Goal: Navigation & Orientation: Find specific page/section

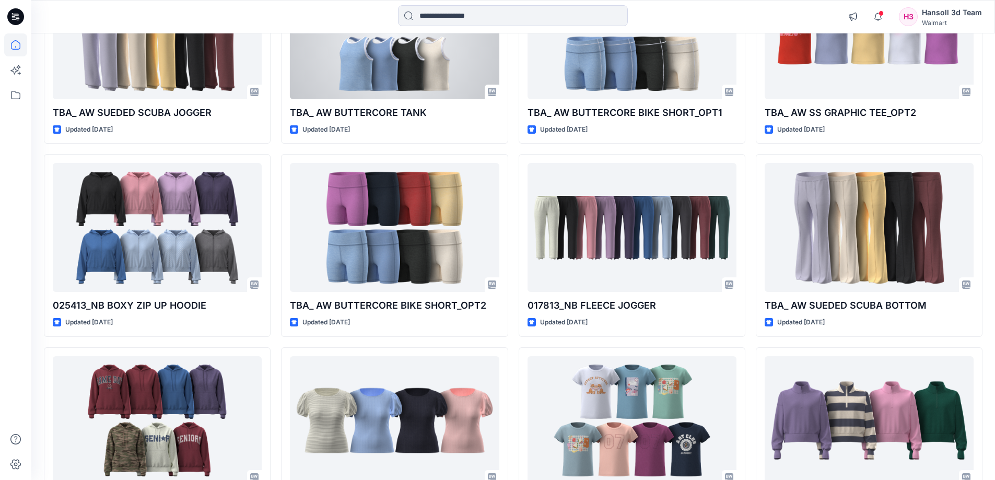
scroll to position [835, 0]
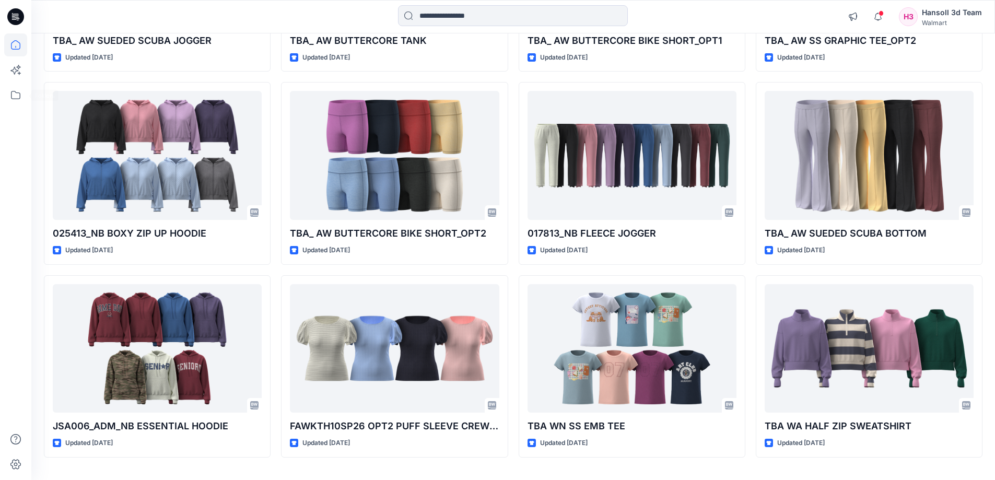
click at [16, 108] on div at bounding box center [15, 256] width 23 height 446
click at [18, 99] on icon at bounding box center [15, 95] width 23 height 23
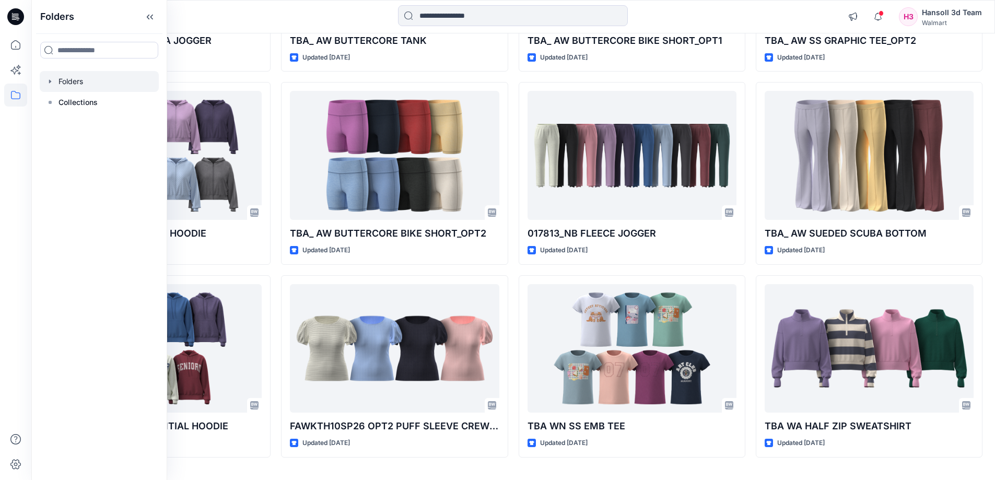
click at [66, 76] on div at bounding box center [99, 81] width 119 height 21
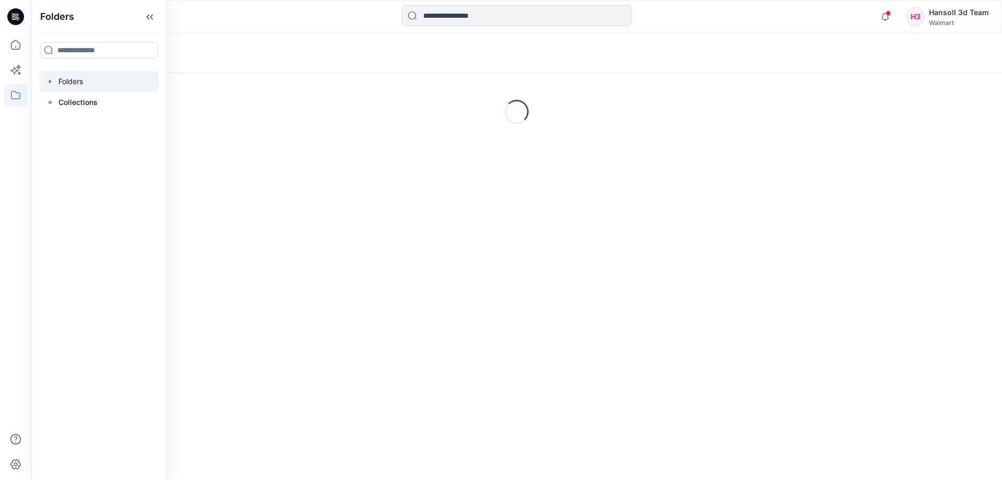
click at [778, 241] on div "Folders Loading..." at bounding box center [516, 256] width 971 height 446
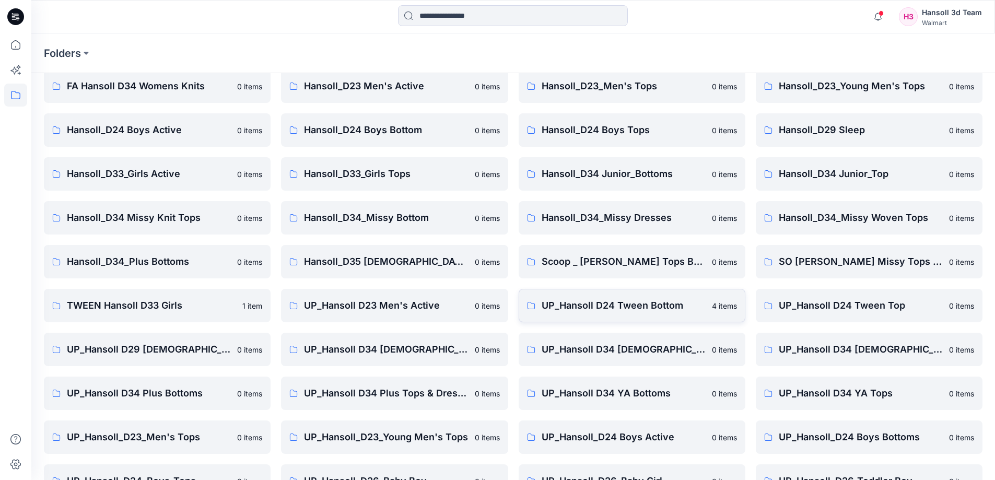
scroll to position [163, 0]
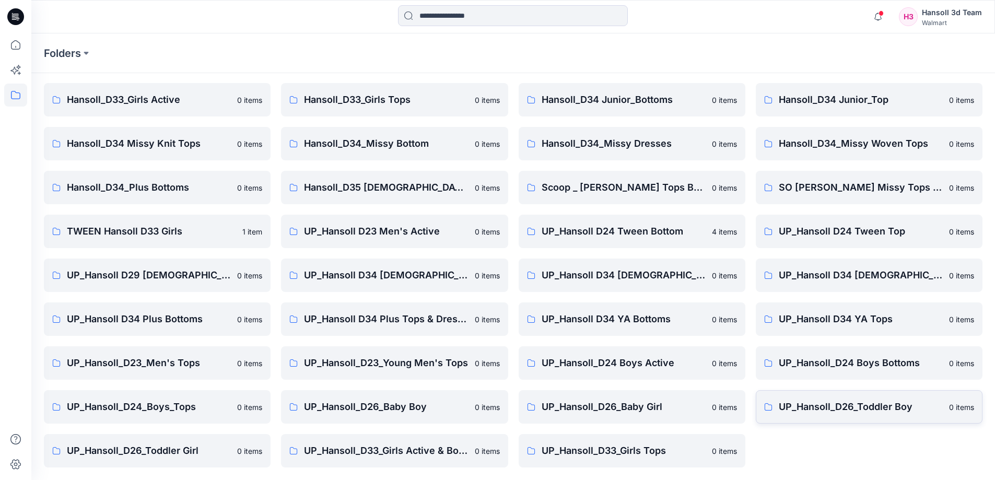
click at [837, 406] on p "UP_Hansoll_D26_Toddler Boy" at bounding box center [860, 406] width 164 height 15
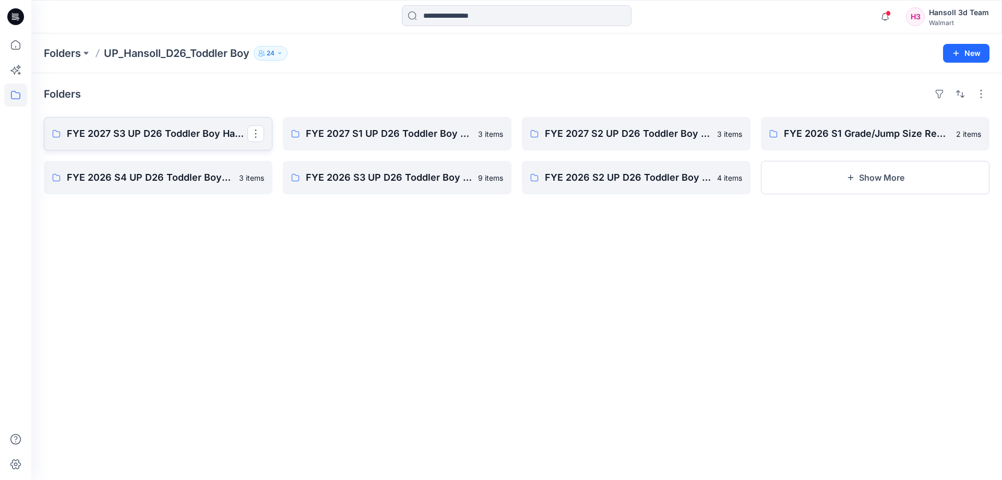
click at [150, 128] on p "FYE 2027 S3 UP D26 Toddler Boy Hansoll" at bounding box center [157, 133] width 181 height 15
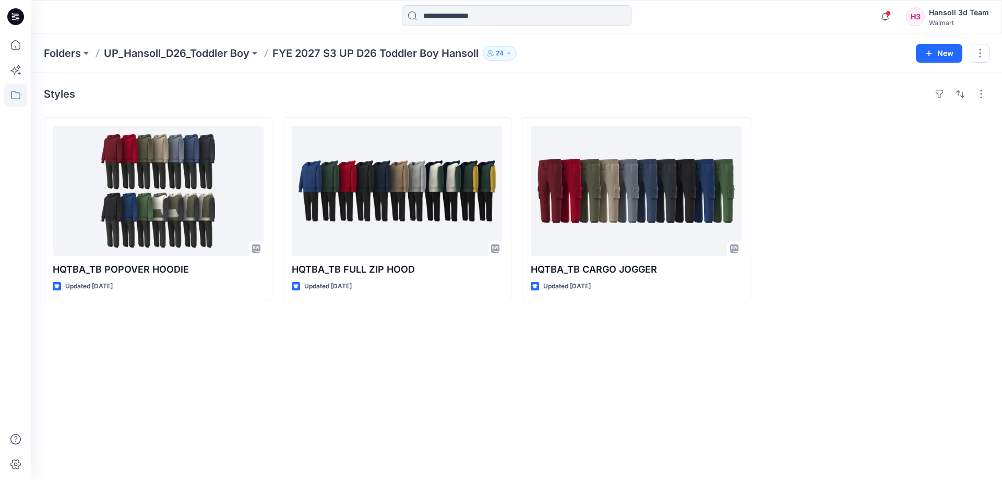
click at [883, 124] on div at bounding box center [875, 208] width 229 height 183
click at [193, 394] on div "Styles HQTBA_TB POPOVER HOODIE Updated [DATE] HQTBA_TB FULL ZIP HOOD Updated [D…" at bounding box center [516, 276] width 971 height 407
